Goal: Task Accomplishment & Management: Manage account settings

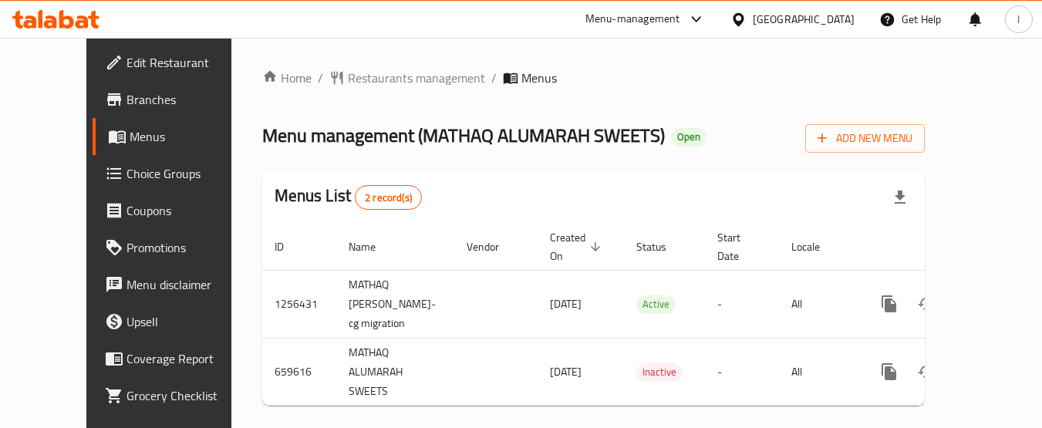
click at [802, 19] on div "[GEOGRAPHIC_DATA]" at bounding box center [804, 19] width 102 height 17
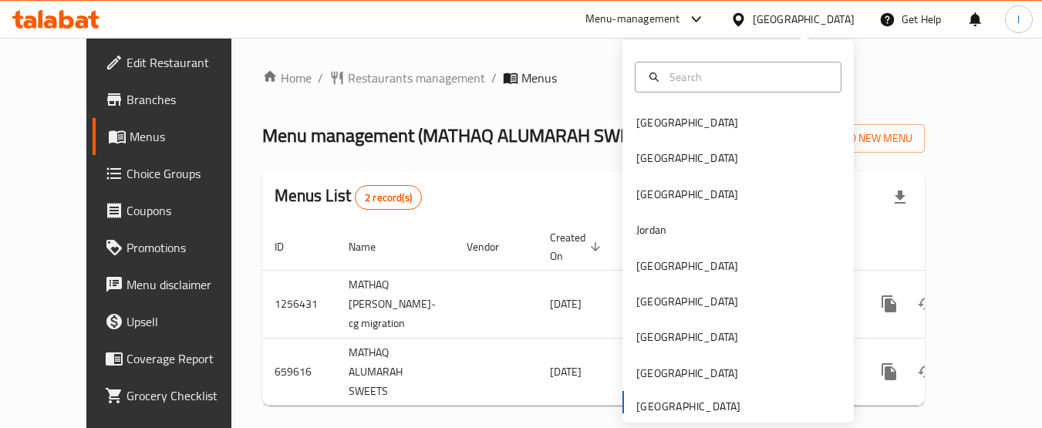
click at [805, 17] on div "[GEOGRAPHIC_DATA]" at bounding box center [804, 19] width 102 height 17
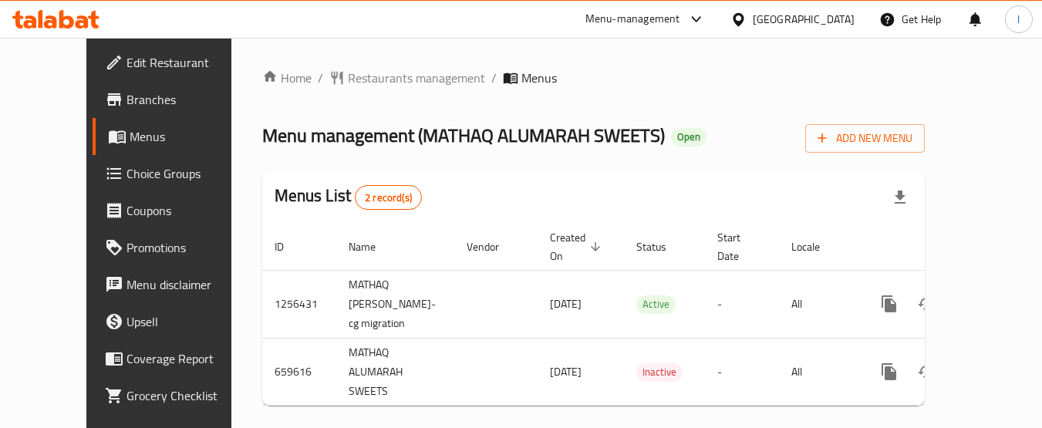
click at [127, 90] on span "Branches" at bounding box center [188, 99] width 122 height 19
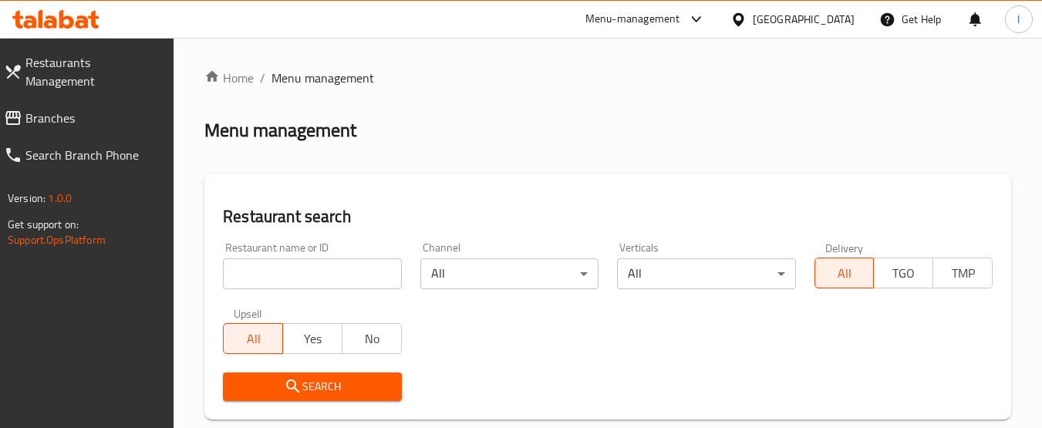
click at [79, 100] on link "Branches" at bounding box center [83, 118] width 183 height 37
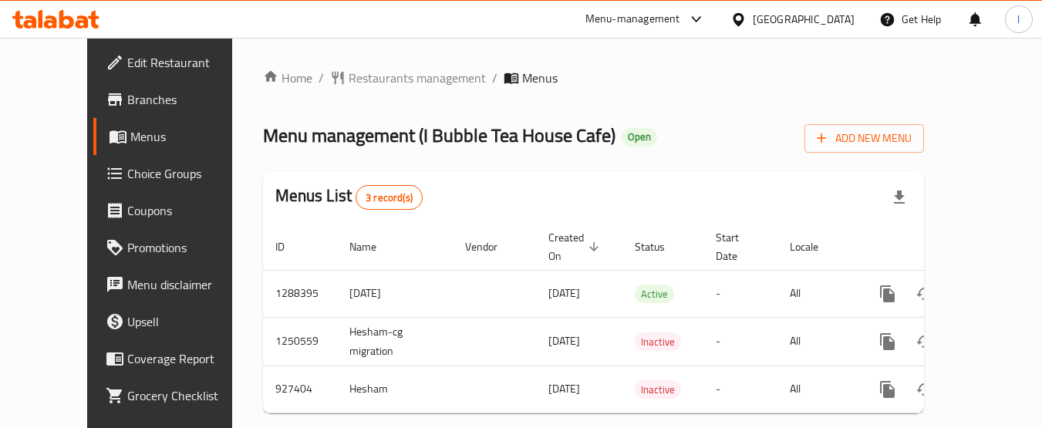
click at [809, 15] on div "[GEOGRAPHIC_DATA]" at bounding box center [804, 19] width 102 height 17
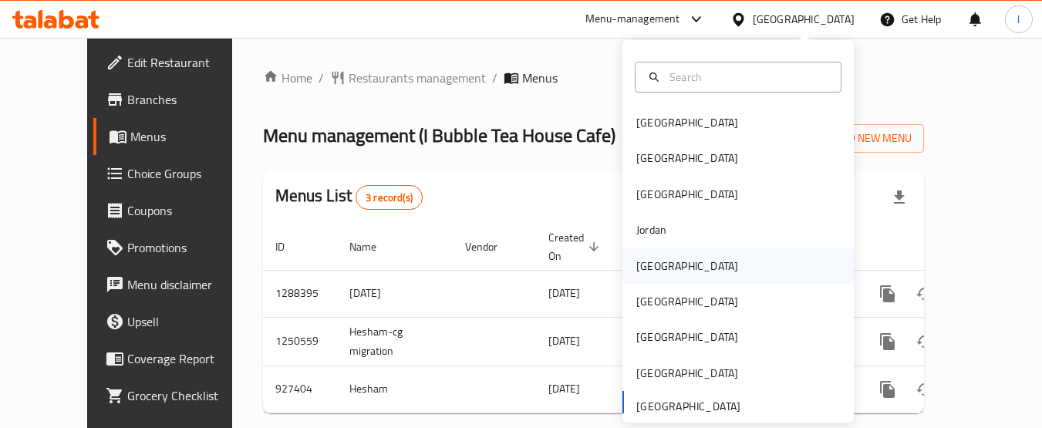
click at [701, 262] on div "Kuwait" at bounding box center [738, 265] width 231 height 35
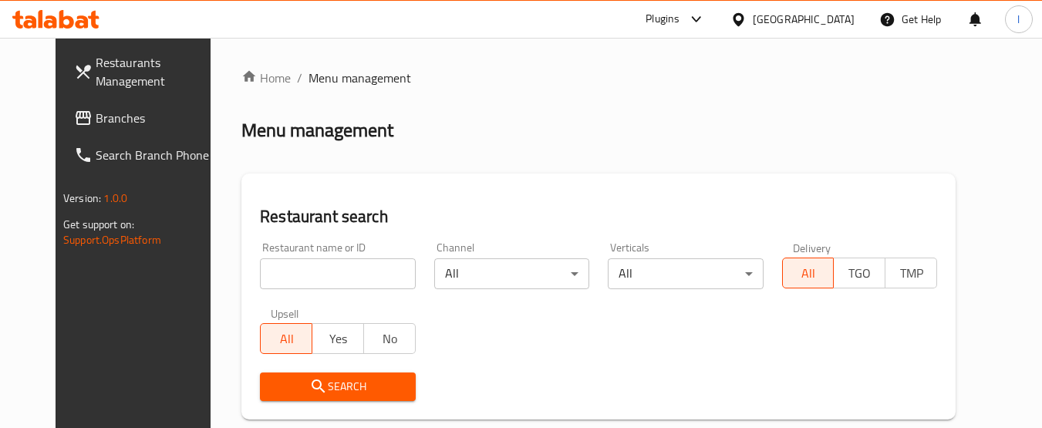
click at [96, 112] on span "Branches" at bounding box center [157, 118] width 122 height 19
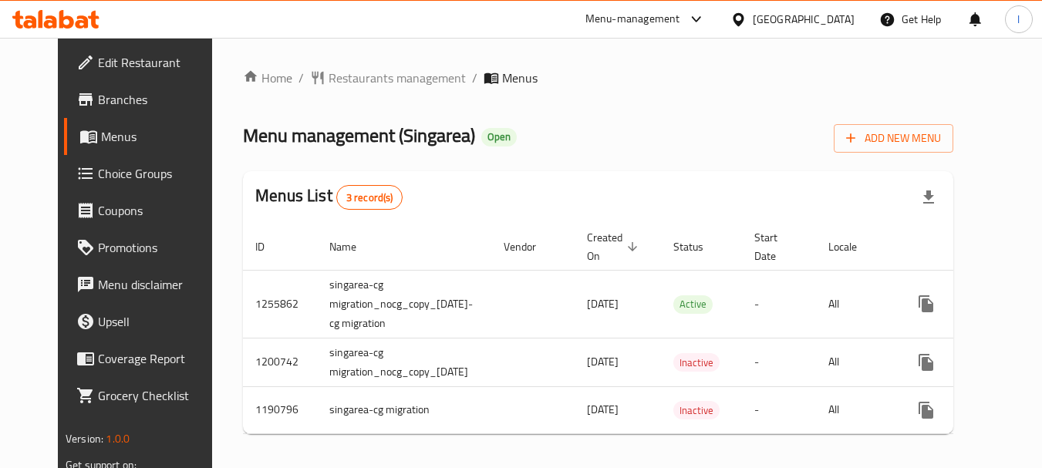
click at [832, 15] on div "Kuwait" at bounding box center [804, 19] width 102 height 17
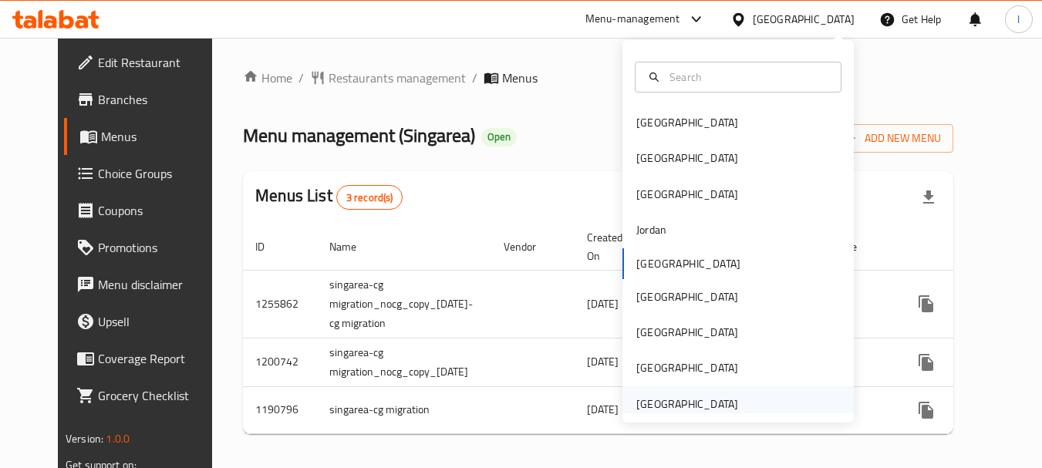
click at [730, 403] on div "[GEOGRAPHIC_DATA]" at bounding box center [687, 404] width 127 height 35
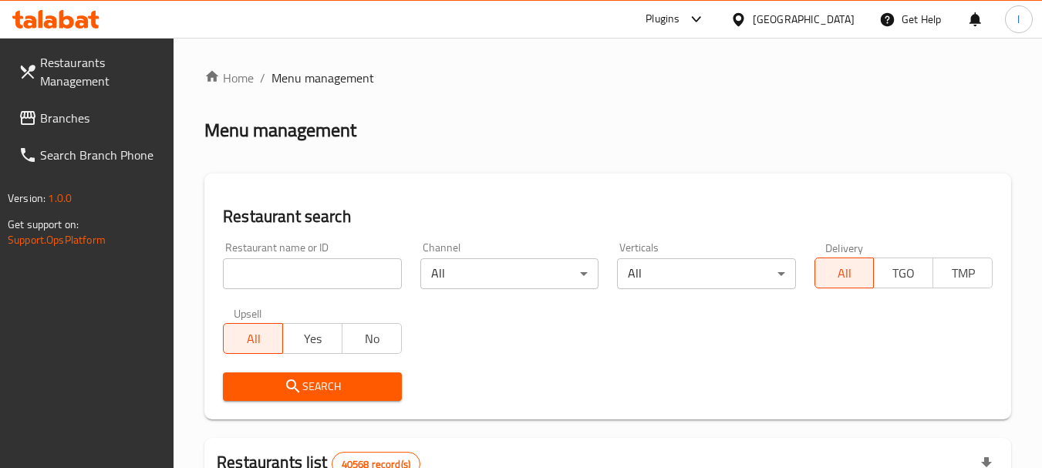
click at [44, 123] on span "Branches" at bounding box center [101, 118] width 122 height 19
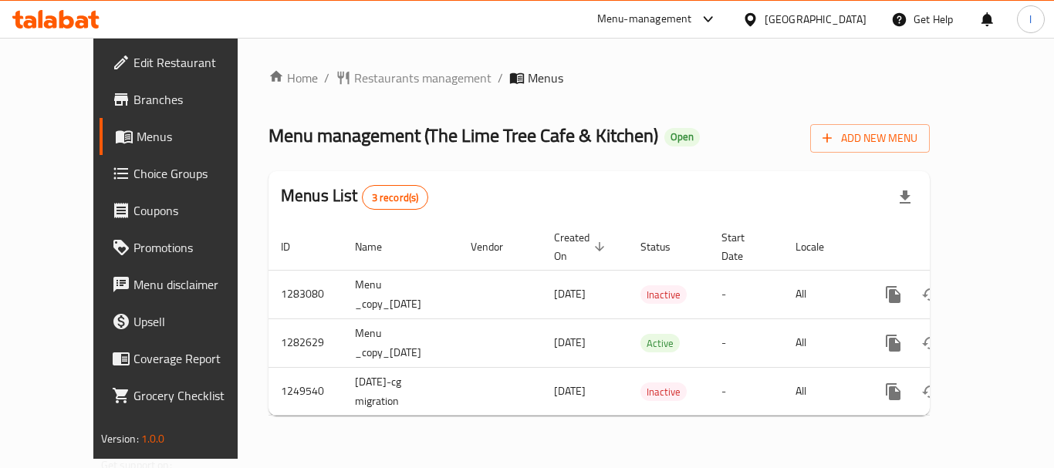
click at [769, 21] on div "[GEOGRAPHIC_DATA]" at bounding box center [816, 19] width 102 height 17
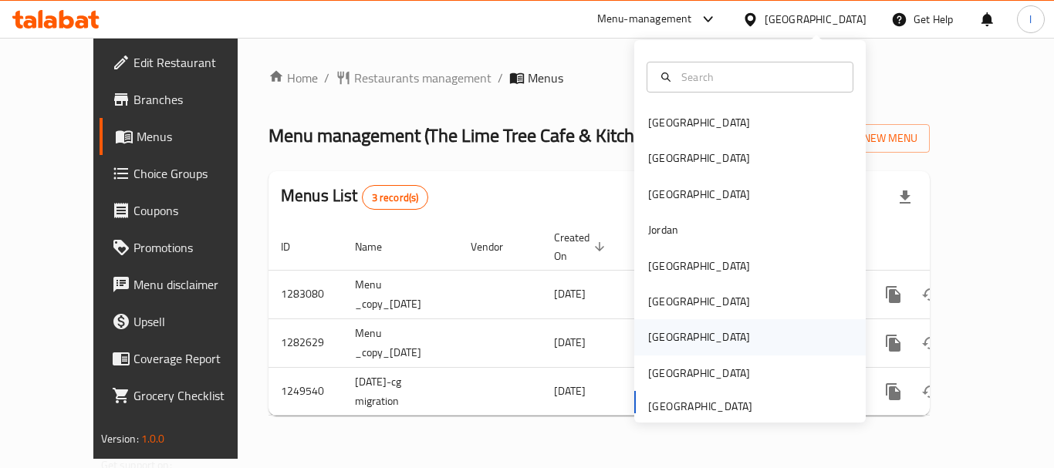
click at [650, 326] on div "Qatar" at bounding box center [699, 336] width 127 height 35
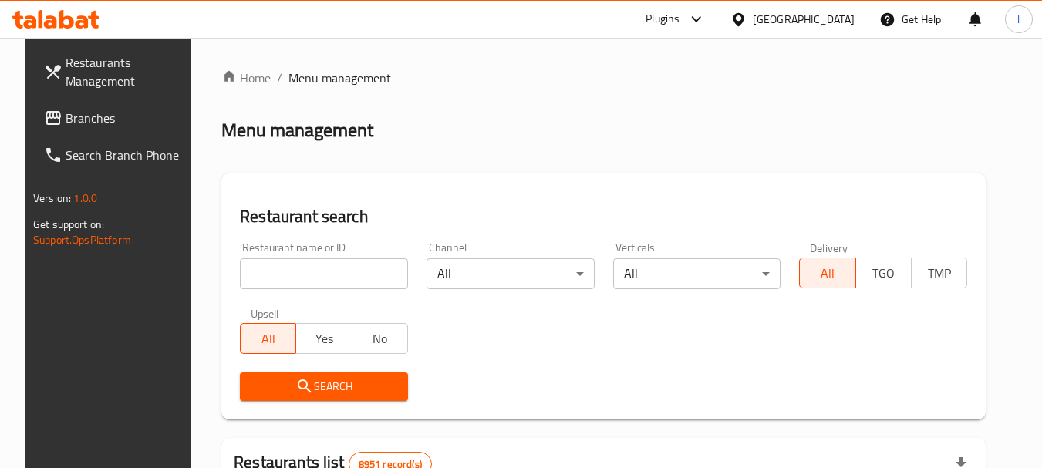
click at [96, 115] on span "Branches" at bounding box center [127, 118] width 122 height 19
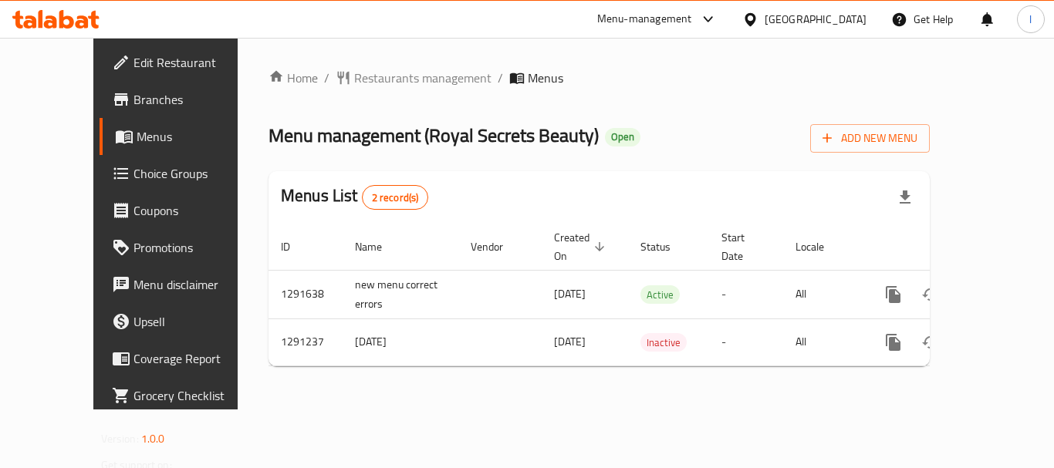
click at [692, 19] on div "Menu-management" at bounding box center [644, 19] width 95 height 19
click at [663, 129] on div "Restaurant-Management" at bounding box center [635, 134] width 121 height 17
click at [692, 19] on div "Menu-management" at bounding box center [644, 19] width 95 height 19
click at [667, 128] on div "Restaurant-Management" at bounding box center [635, 134] width 121 height 17
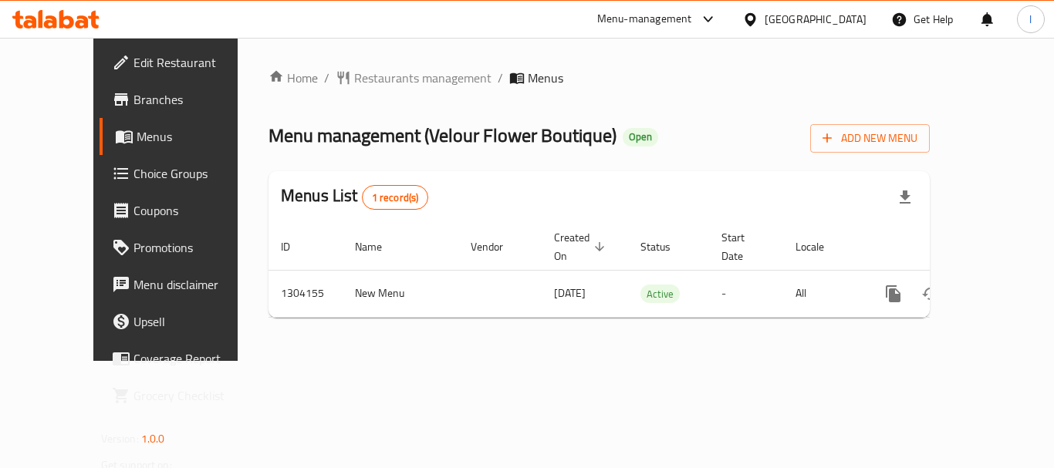
click at [692, 18] on div "Menu-management" at bounding box center [644, 19] width 95 height 19
click at [659, 137] on div "Restaurant-Management" at bounding box center [635, 134] width 121 height 17
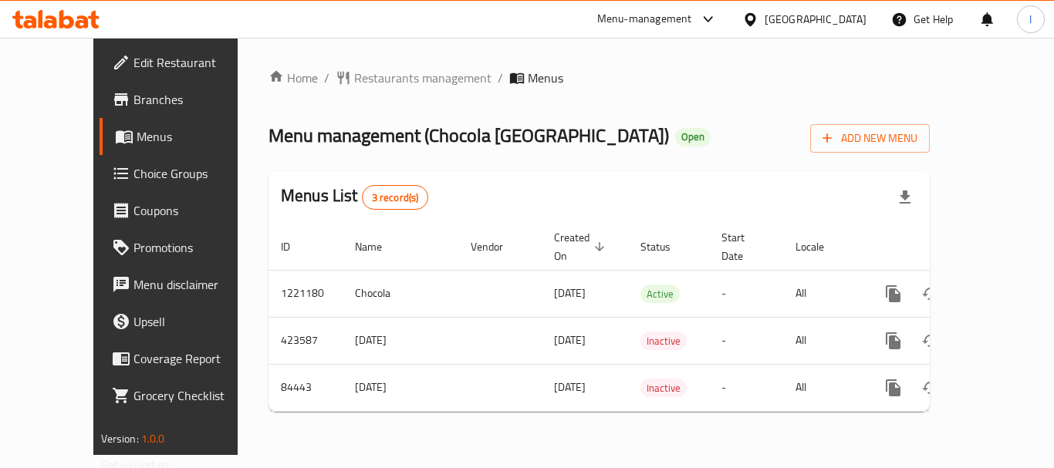
click at [765, 20] on div at bounding box center [753, 19] width 22 height 17
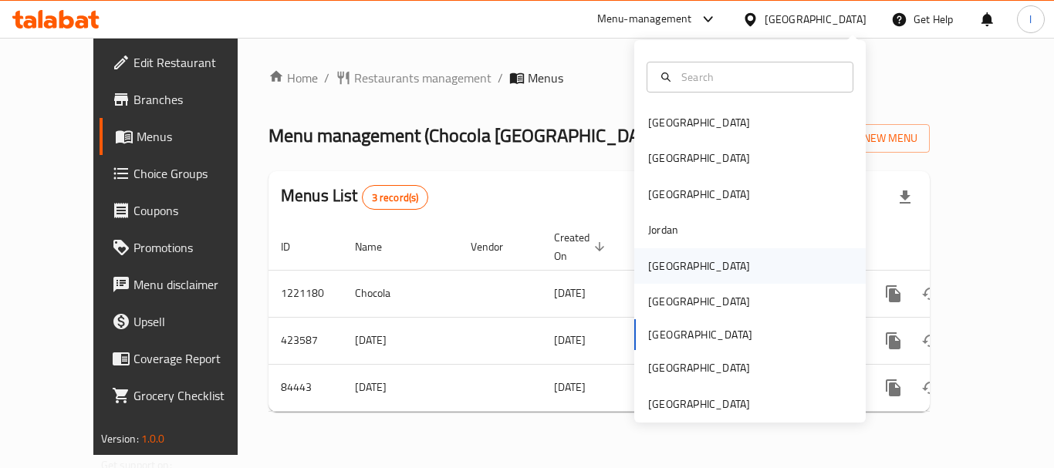
click at [660, 255] on div "[GEOGRAPHIC_DATA]" at bounding box center [699, 265] width 127 height 35
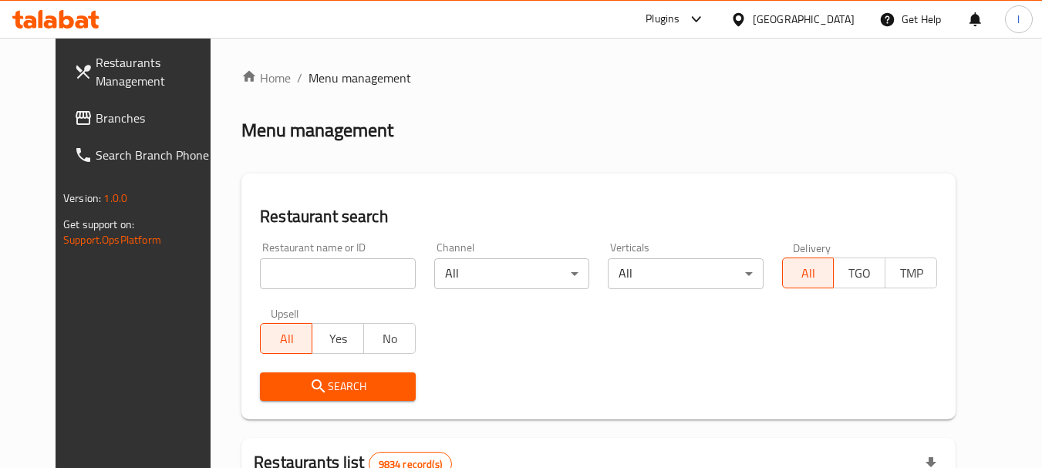
click at [96, 109] on span "Branches" at bounding box center [157, 118] width 122 height 19
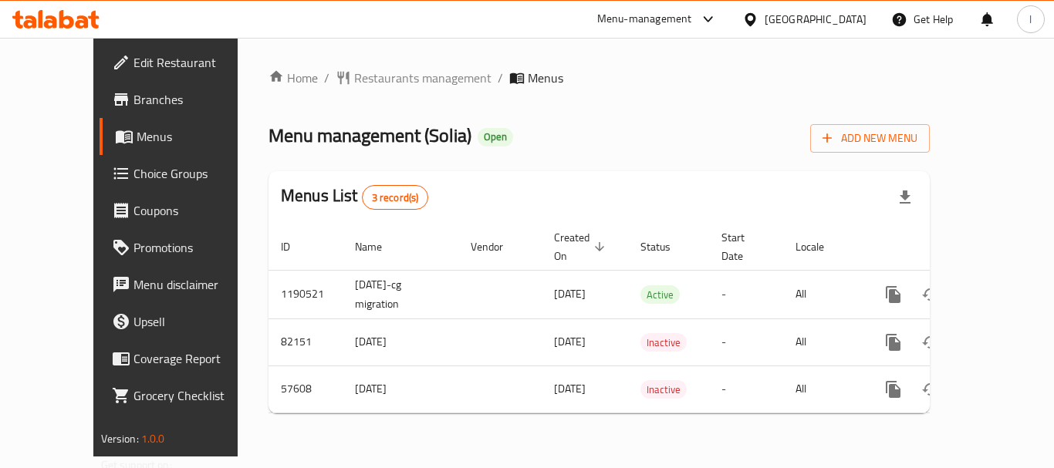
click at [765, 13] on div at bounding box center [753, 19] width 22 height 17
click at [692, 12] on div "Menu-management" at bounding box center [644, 19] width 95 height 19
click at [664, 129] on div "Restaurant-Management" at bounding box center [629, 134] width 121 height 17
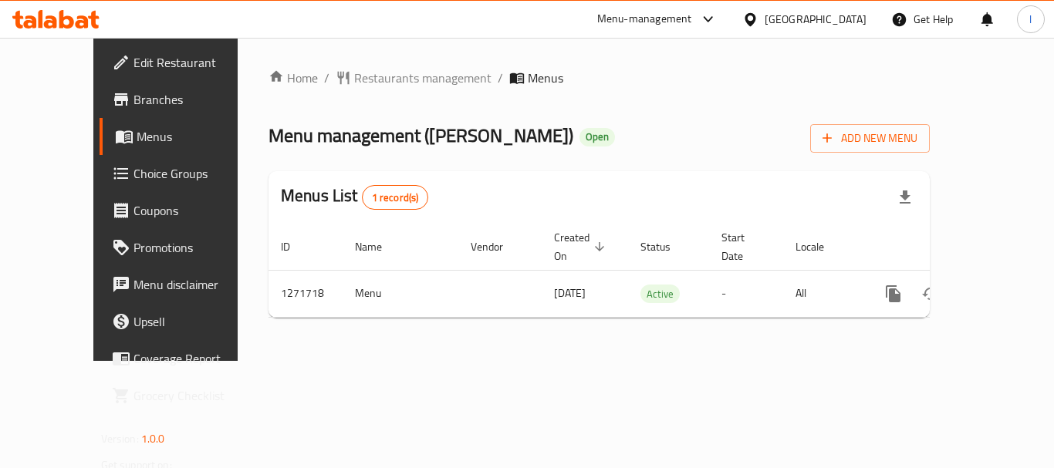
click at [861, 14] on div "[GEOGRAPHIC_DATA]" at bounding box center [816, 19] width 102 height 17
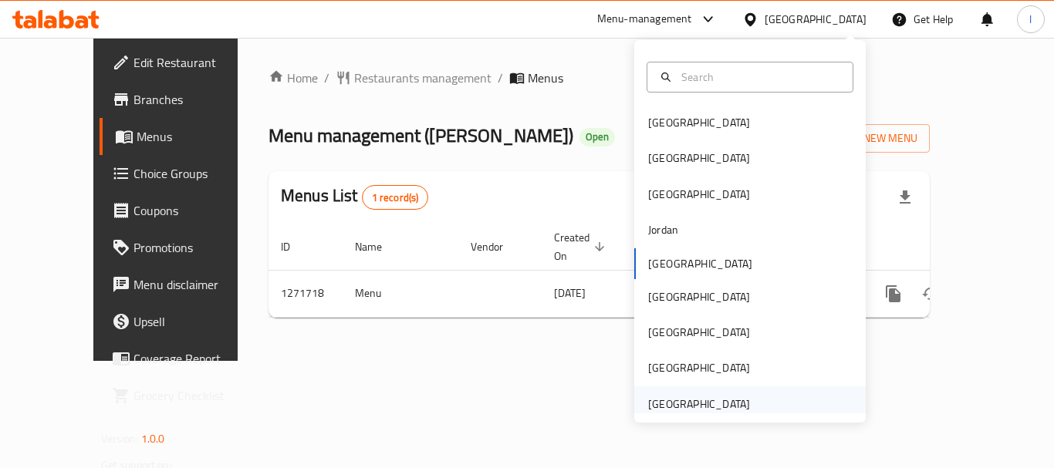
click at [702, 400] on div "[GEOGRAPHIC_DATA]" at bounding box center [699, 404] width 102 height 17
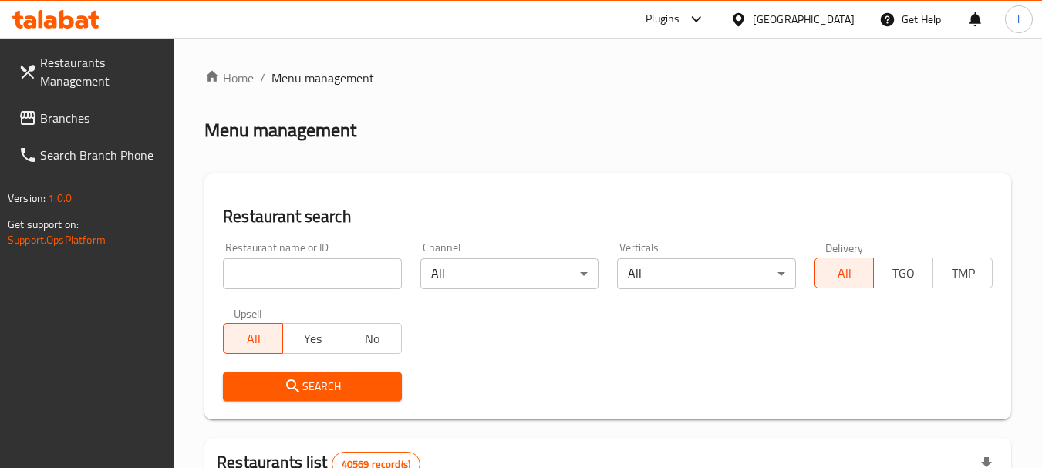
click at [86, 113] on span "Branches" at bounding box center [101, 118] width 122 height 19
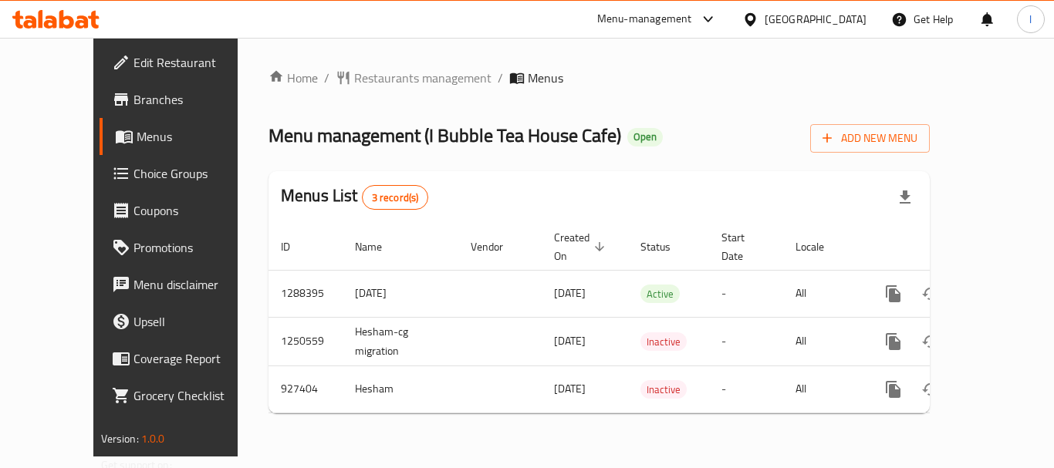
click at [692, 20] on div "Menu-management" at bounding box center [644, 19] width 95 height 19
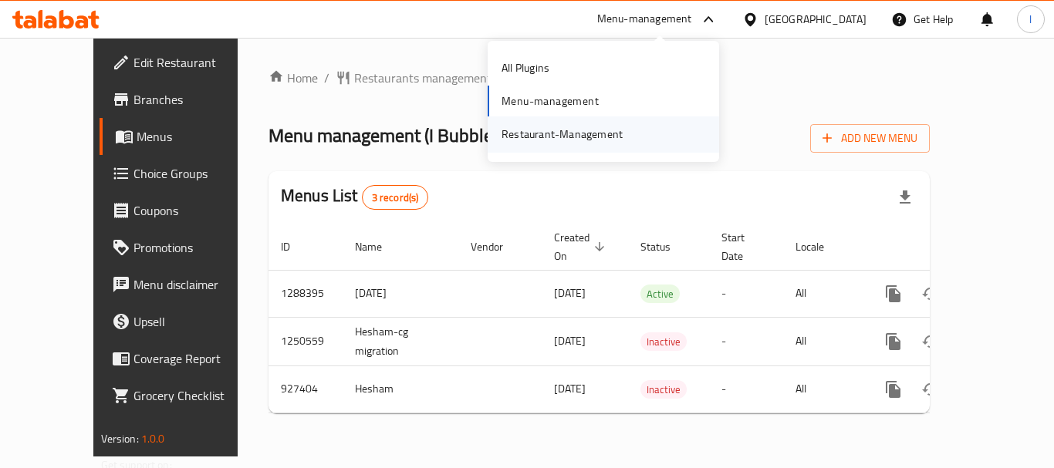
click at [599, 131] on div "Restaurant-Management" at bounding box center [561, 134] width 121 height 17
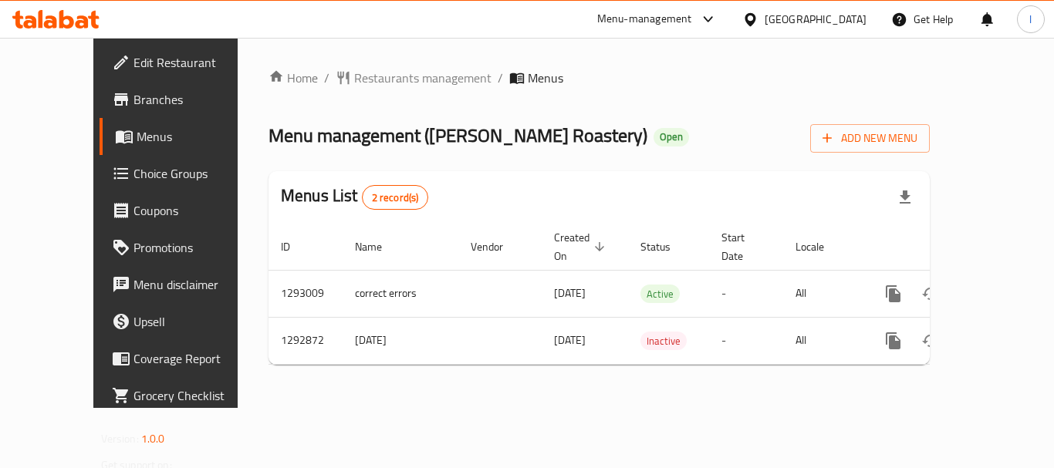
click at [694, 8] on div "Menu-management" at bounding box center [657, 19] width 145 height 37
click at [677, 16] on div "Menu-management" at bounding box center [644, 19] width 95 height 19
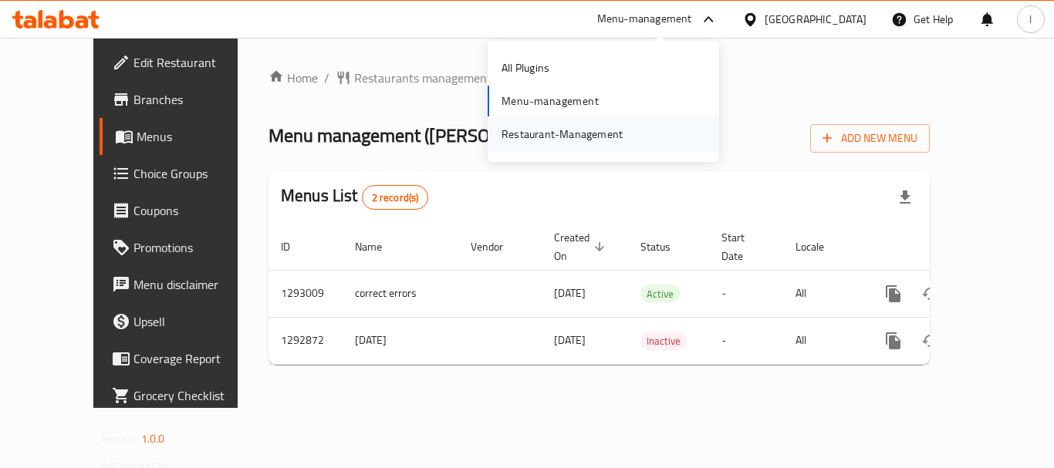
click at [593, 128] on div "Restaurant-Management" at bounding box center [561, 134] width 121 height 17
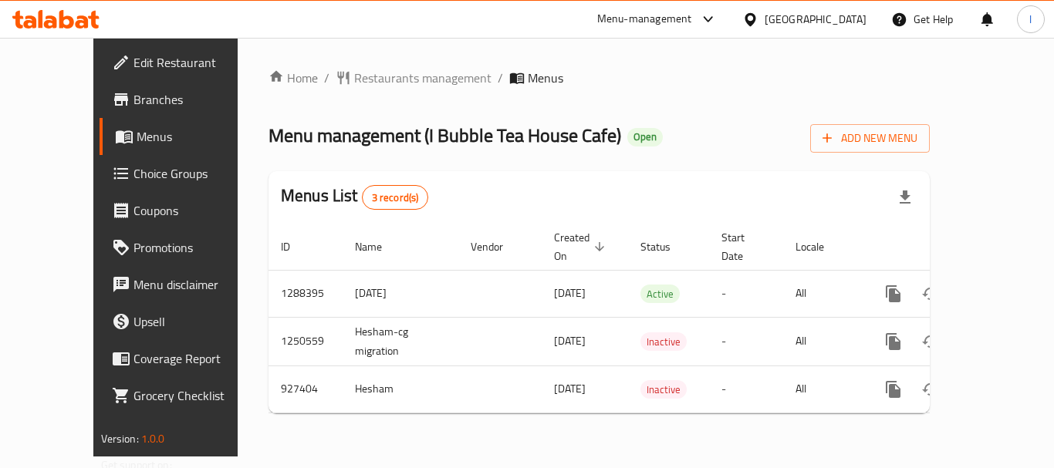
click at [678, 15] on div "Menu-management" at bounding box center [644, 19] width 95 height 19
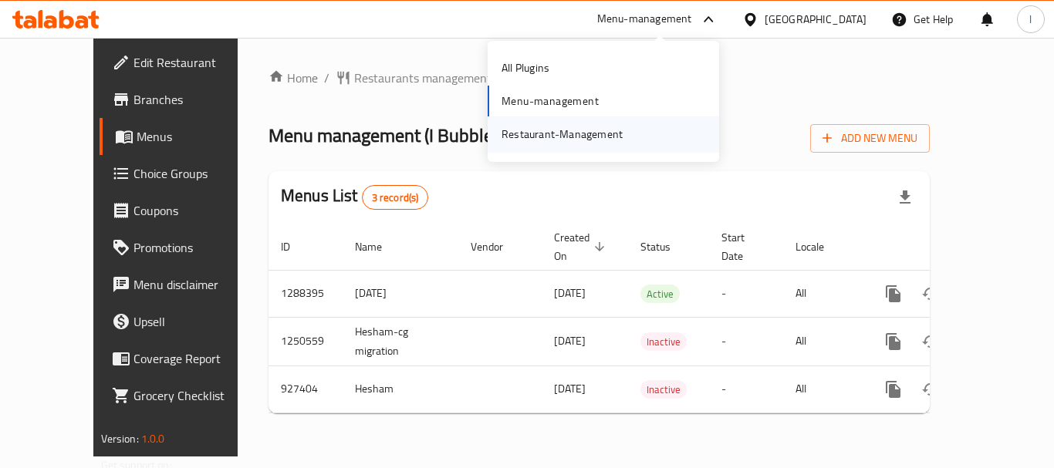
click at [616, 136] on div "Restaurant-Management" at bounding box center [561, 134] width 121 height 17
